Goal: Task Accomplishment & Management: Use online tool/utility

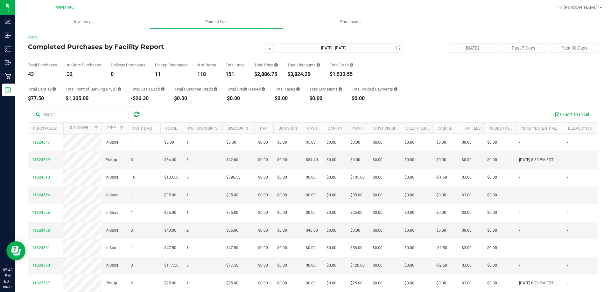
click at [18, 78] on div "Back Completed Purchases by Facility Report [DATE] [DATE] - [DATE] [DATE] [DATE…" at bounding box center [313, 184] width 596 height 312
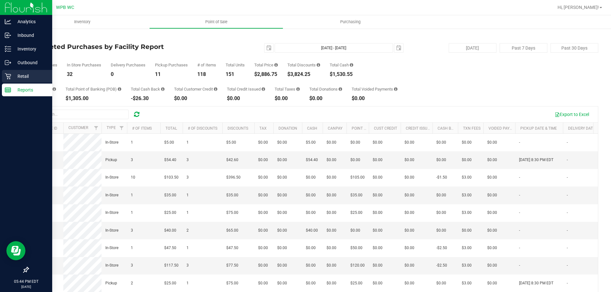
click at [10, 76] on icon at bounding box center [8, 77] width 6 height 6
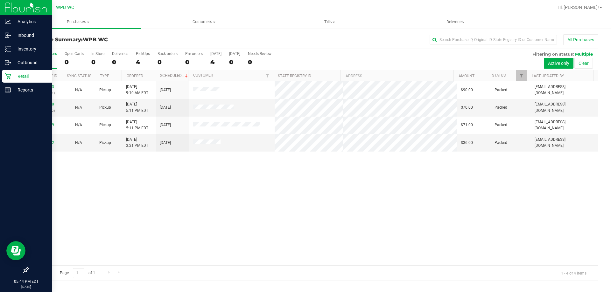
click at [233, 210] on div "11821503 (316341541) N/A Pickup [DATE] 9:10 AM EDT 8/21/2025 $90.00 Packed [EMA…" at bounding box center [313, 173] width 570 height 184
click at [27, 74] on p "Retail" at bounding box center [30, 77] width 38 height 8
click at [33, 93] on p "Reports" at bounding box center [30, 90] width 38 height 8
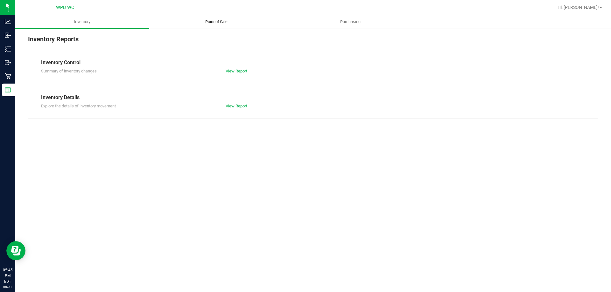
click at [212, 22] on span "Point of Sale" at bounding box center [216, 22] width 39 height 6
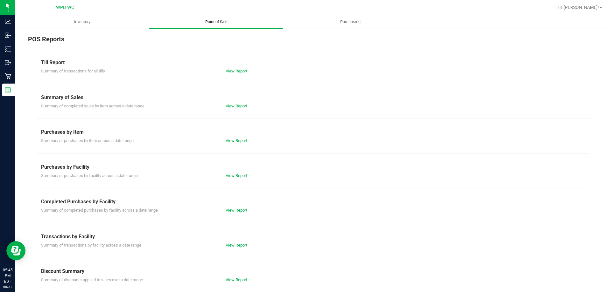
click at [224, 22] on span "Point of Sale" at bounding box center [216, 22] width 39 height 6
click at [235, 209] on link "View Report" at bounding box center [237, 210] width 22 height 5
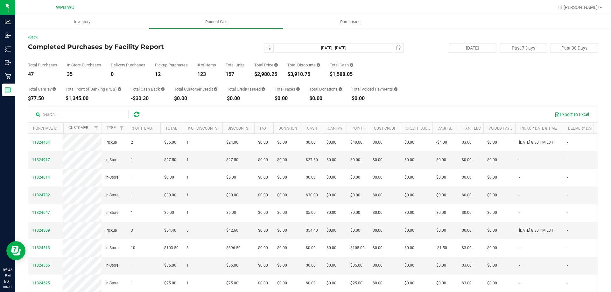
click at [81, 128] on link "Customer" at bounding box center [78, 128] width 20 height 4
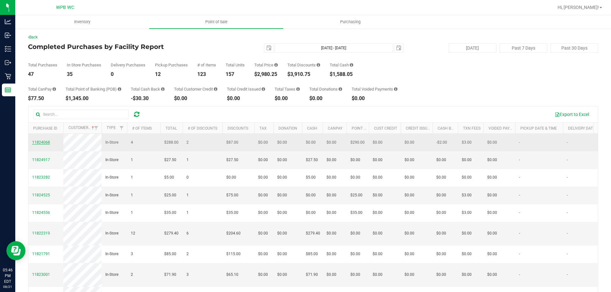
click at [43, 145] on span "11824068" at bounding box center [41, 142] width 18 height 4
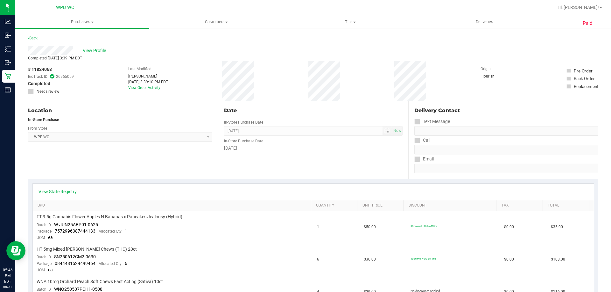
click at [91, 49] on span "View Profile" at bounding box center [95, 50] width 25 height 7
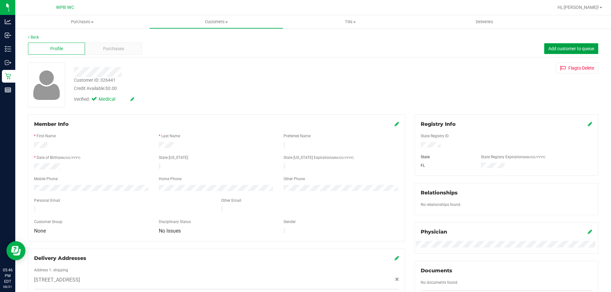
click at [561, 51] on button "Add customer to queue" at bounding box center [571, 48] width 54 height 11
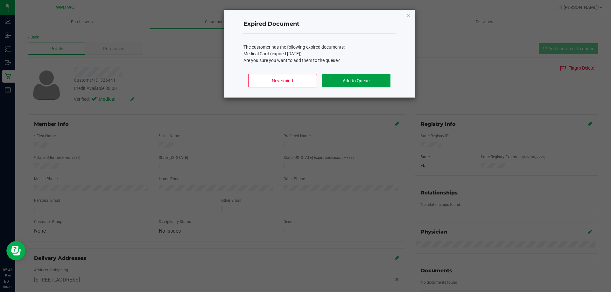
click at [355, 78] on button "Add to Queue" at bounding box center [356, 80] width 68 height 13
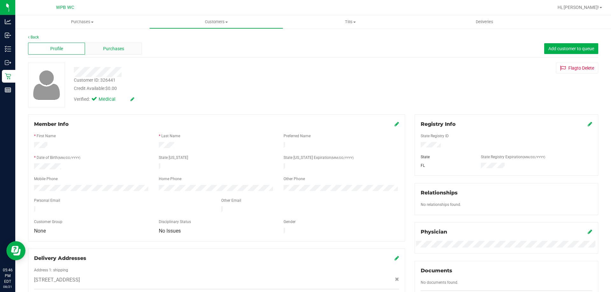
click at [117, 49] on span "Purchases" at bounding box center [113, 49] width 21 height 7
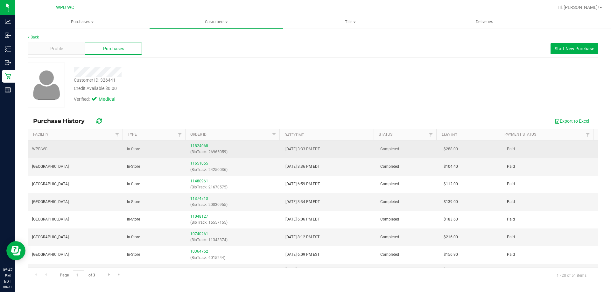
click at [193, 147] on link "11824068" at bounding box center [199, 146] width 18 height 4
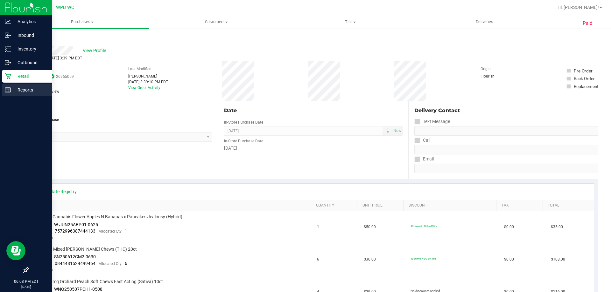
click at [28, 90] on p "Reports" at bounding box center [30, 90] width 38 height 8
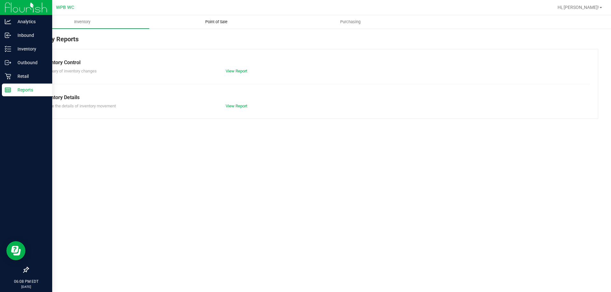
click at [218, 24] on span "Point of Sale" at bounding box center [216, 22] width 39 height 6
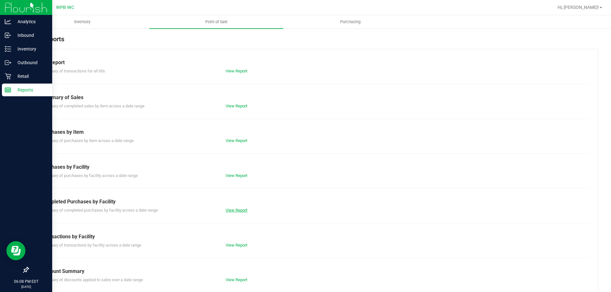
click at [235, 210] on link "View Report" at bounding box center [237, 210] width 22 height 5
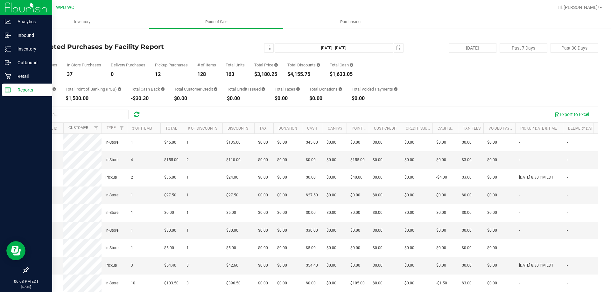
click at [86, 129] on link "Customer" at bounding box center [78, 128] width 20 height 4
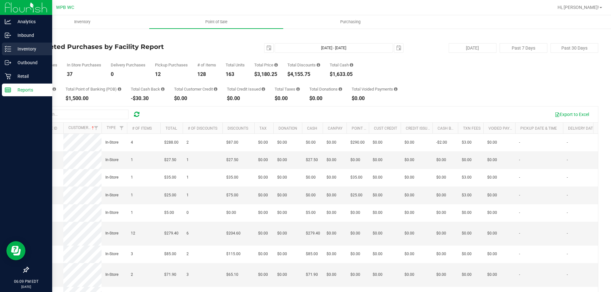
click at [28, 48] on p "Inventory" at bounding box center [30, 49] width 38 height 8
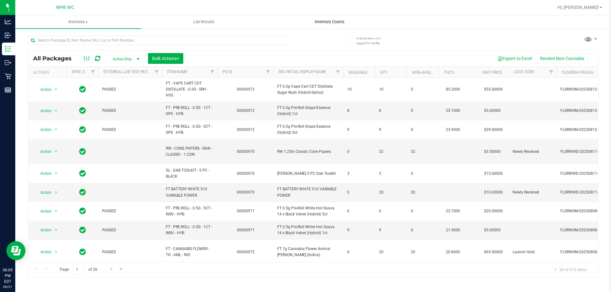
click at [329, 20] on span "Inventory Counts" at bounding box center [329, 22] width 47 height 6
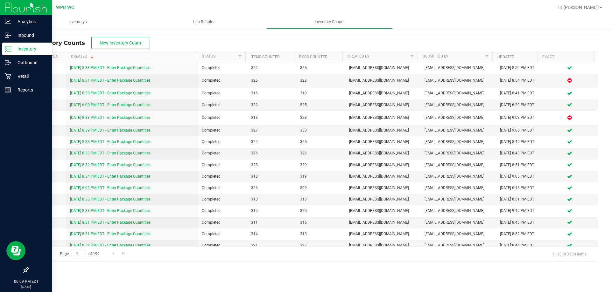
click at [22, 47] on p "Inventory" at bounding box center [30, 49] width 38 height 8
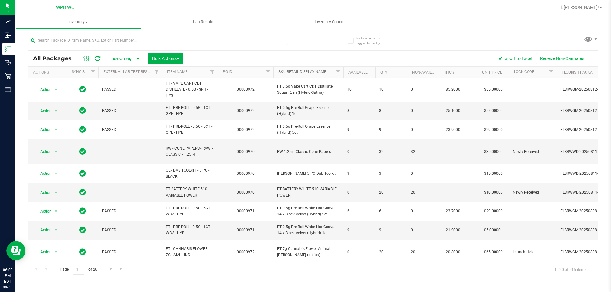
click at [306, 74] on link "Sku Retail Display Name" at bounding box center [302, 72] width 48 height 4
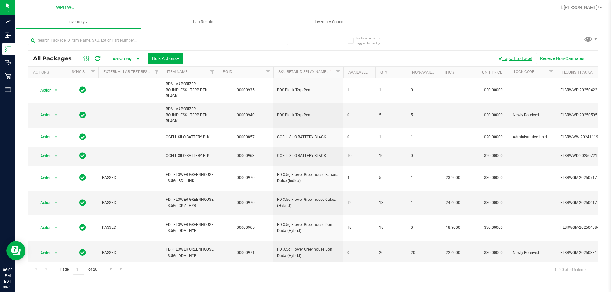
click at [518, 57] on button "Export to Excel" at bounding box center [514, 58] width 43 height 11
